Goal: Task Accomplishment & Management: Complete application form

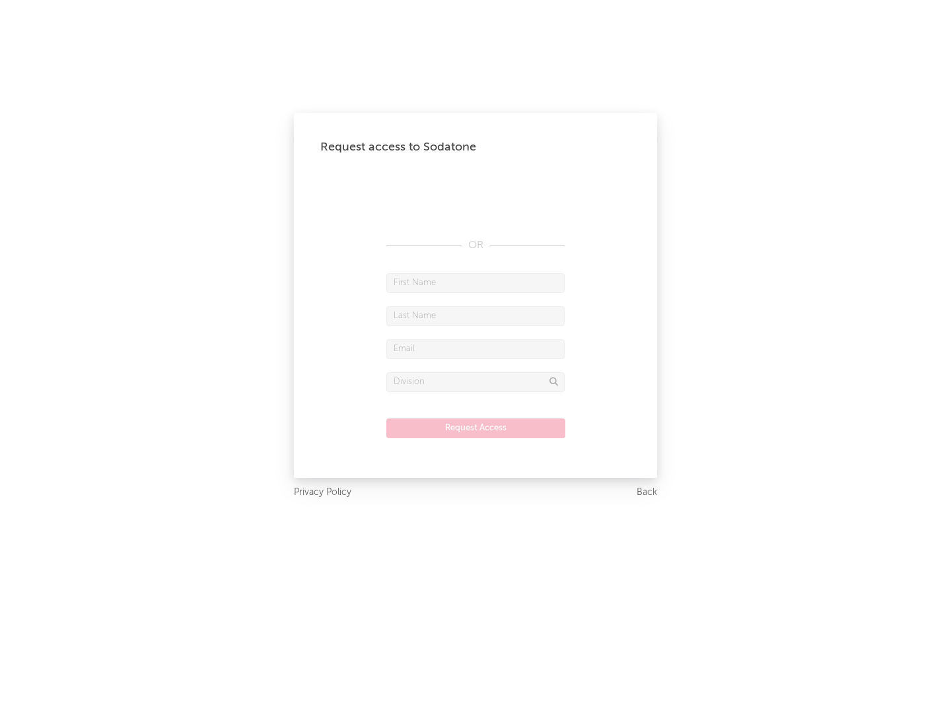
click at [475, 283] on input "text" at bounding box center [475, 283] width 178 height 20
type input "[PERSON_NAME]"
click at [475, 316] on input "text" at bounding box center [475, 316] width 178 height 20
type input "[PERSON_NAME]"
click at [475, 349] on input "text" at bounding box center [475, 349] width 178 height 20
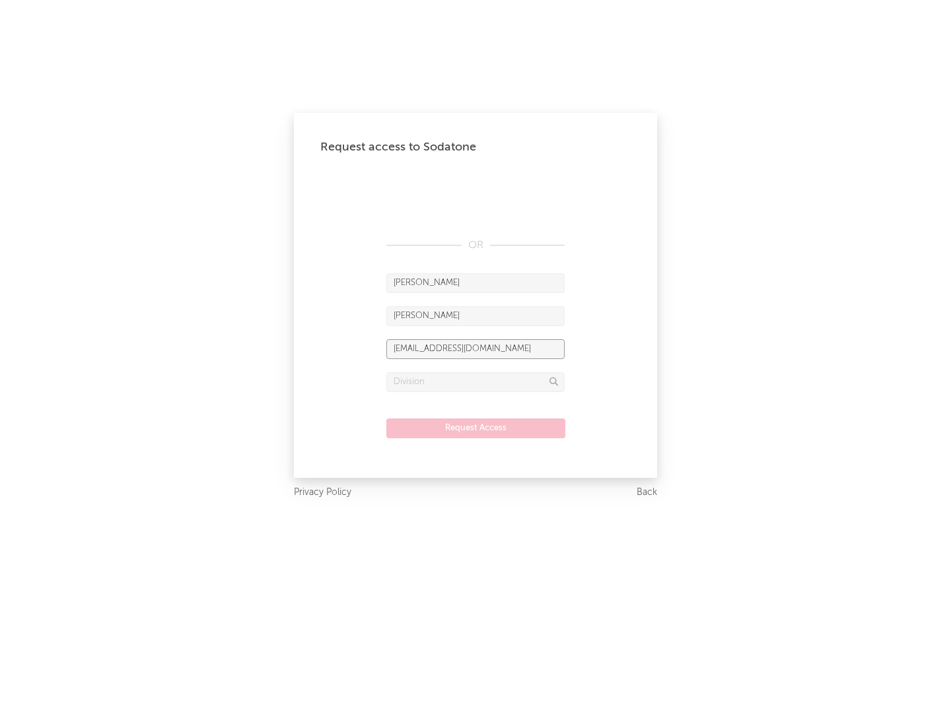
type input "[EMAIL_ADDRESS][DOMAIN_NAME]"
click at [475, 382] on input "text" at bounding box center [475, 382] width 178 height 20
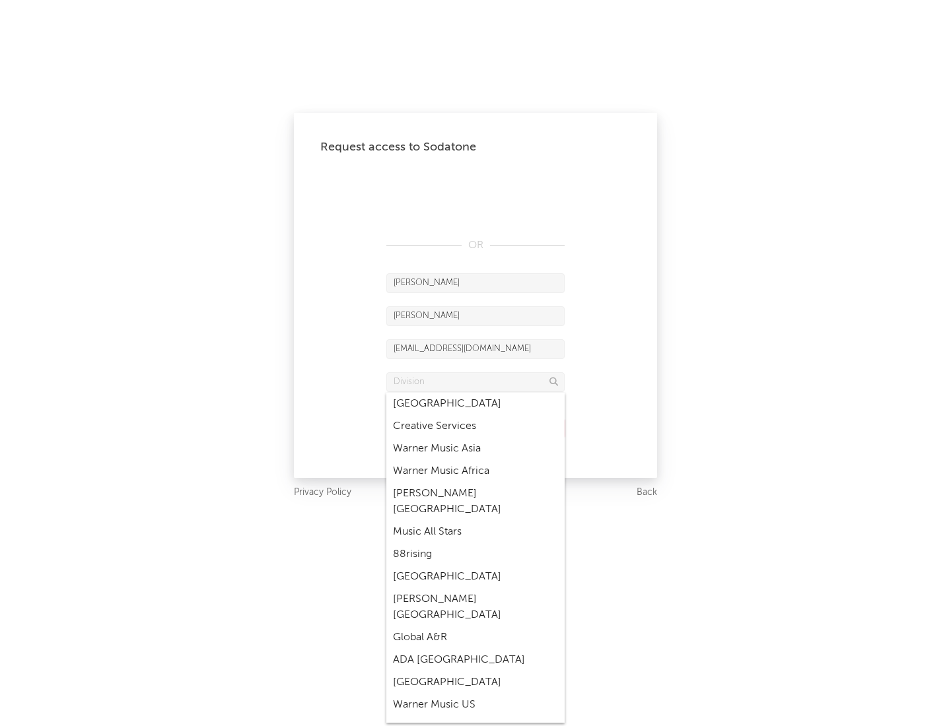
click at [475, 521] on div "Music All Stars" at bounding box center [475, 532] width 178 height 22
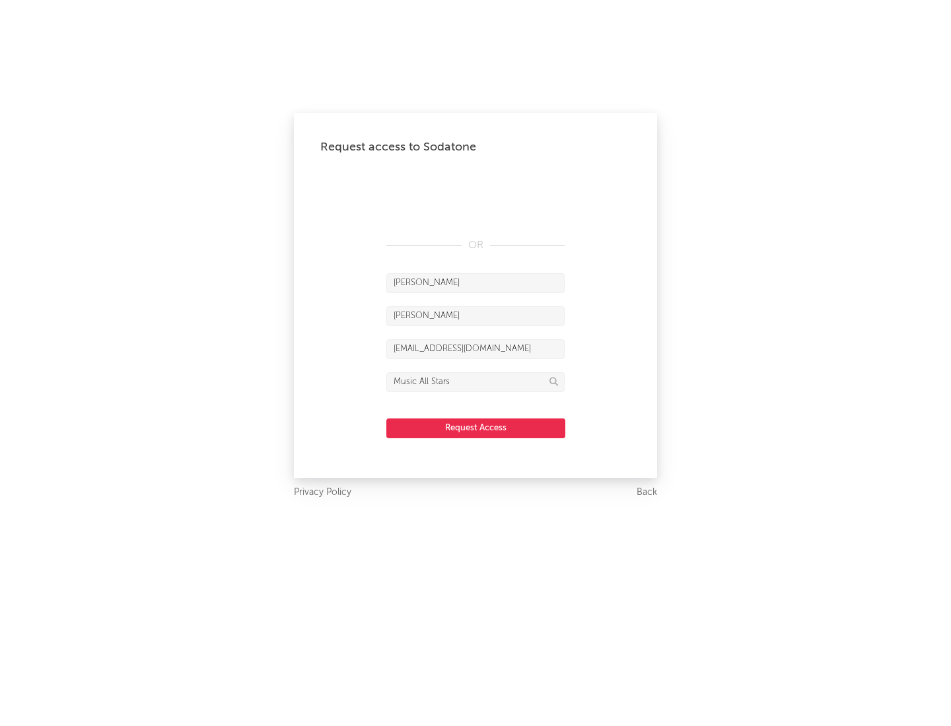
type input "Music All Stars"
click at [475, 428] on button "Request Access" at bounding box center [475, 429] width 179 height 20
